Goal: Register for event/course

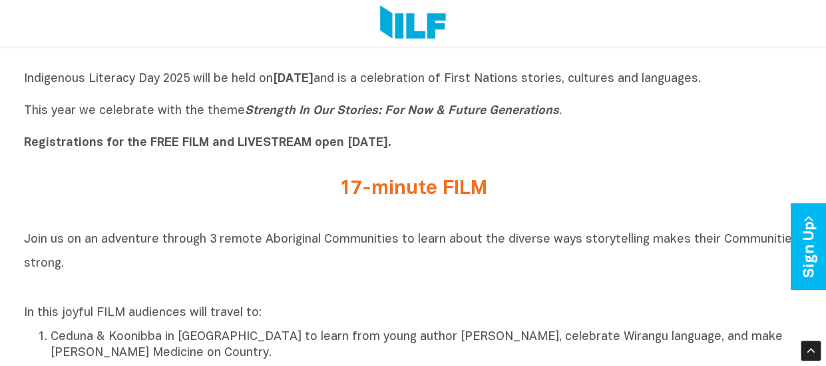
scroll to position [399, 0]
click at [376, 114] on icon "Strength In Our Stories: For Now & Future Generations" at bounding box center [402, 111] width 314 height 11
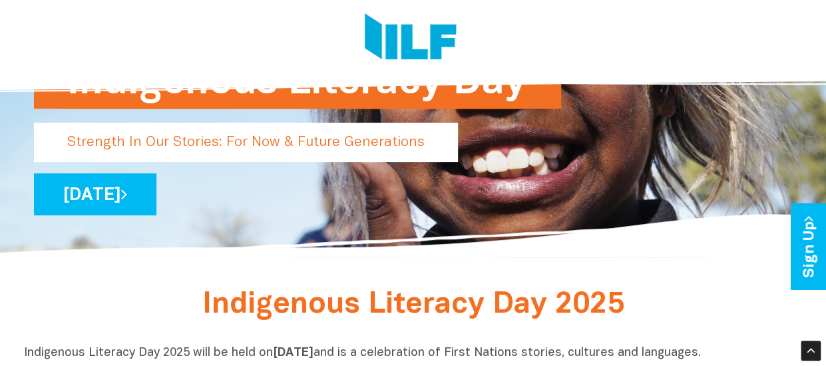
scroll to position [0, 0]
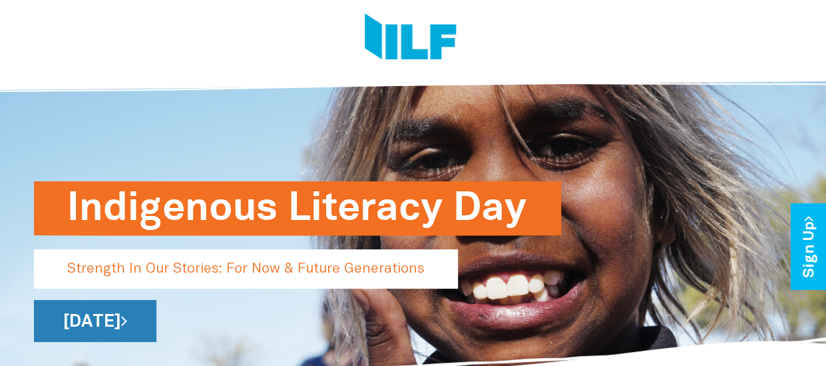
click at [156, 315] on link "[DATE]" at bounding box center [95, 321] width 123 height 42
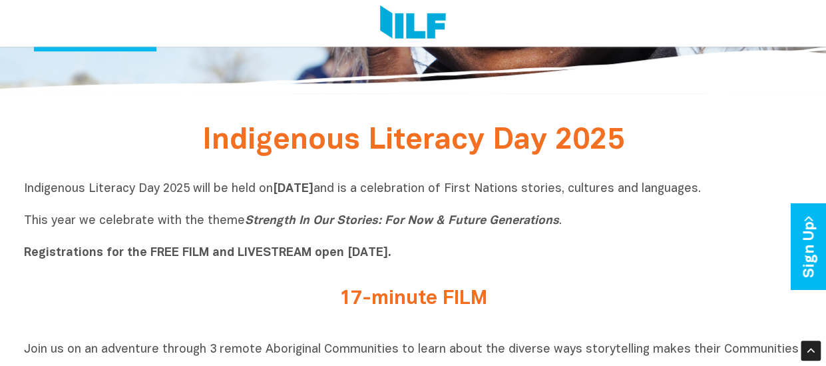
scroll to position [333, 0]
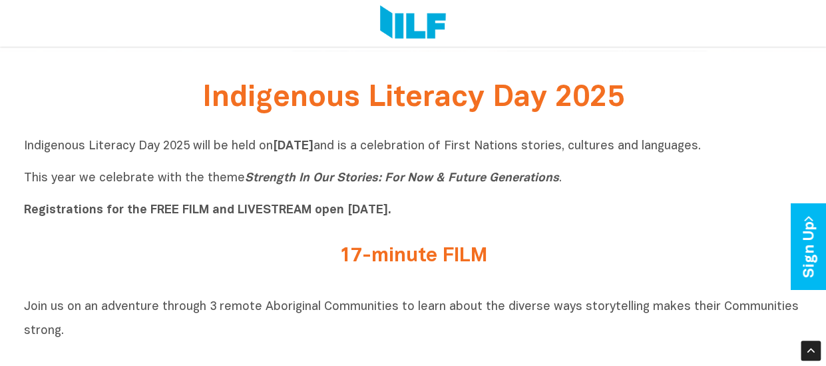
click at [546, 182] on icon "Strength In Our Stories: For Now & Future Generations" at bounding box center [402, 177] width 314 height 11
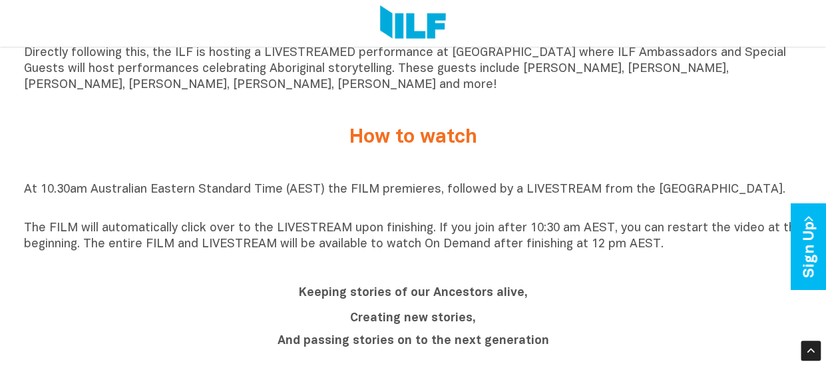
scroll to position [999, 0]
